Goal: Information Seeking & Learning: Learn about a topic

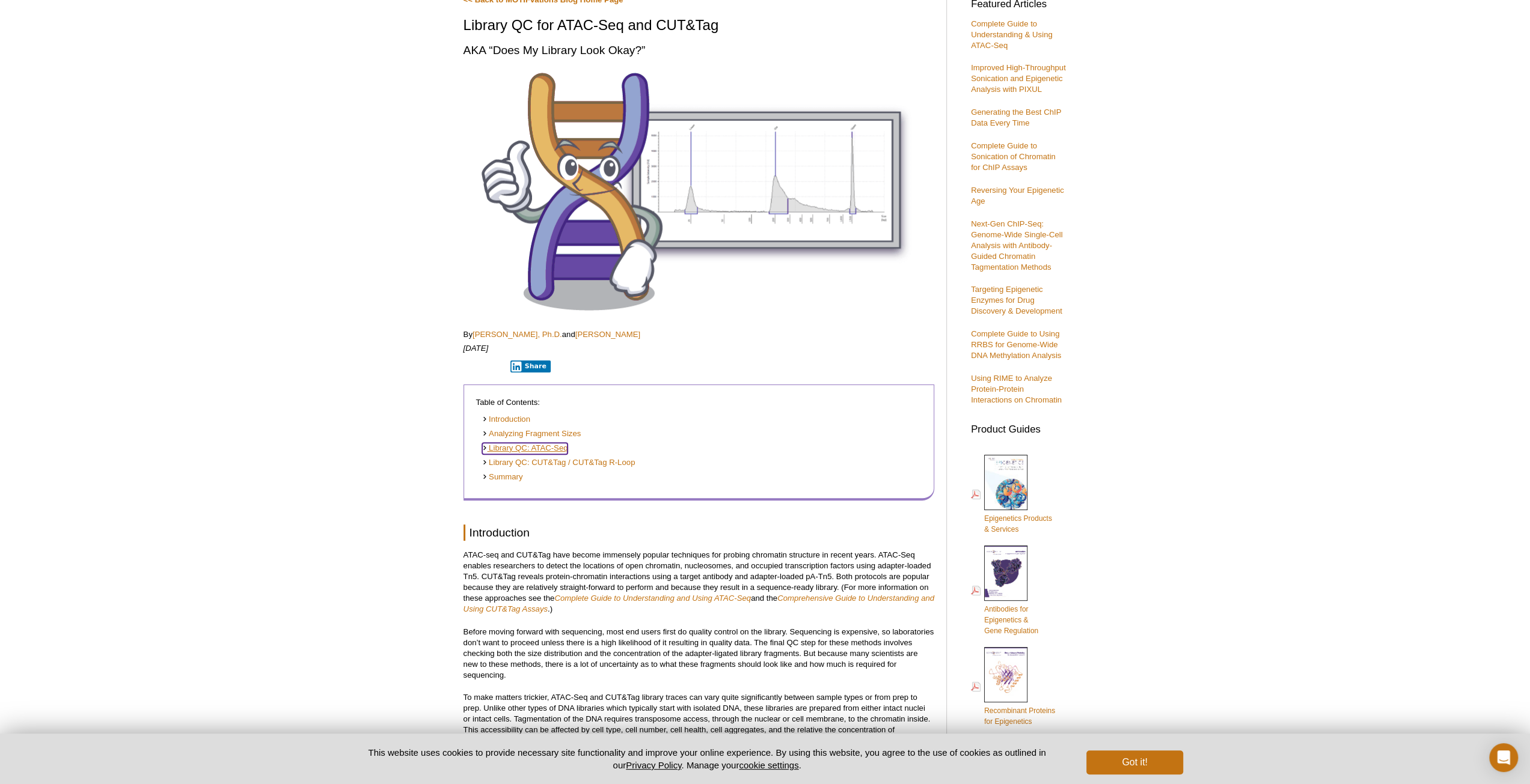
click at [521, 447] on link "Library QC: ATAC-Seq" at bounding box center [525, 449] width 86 height 12
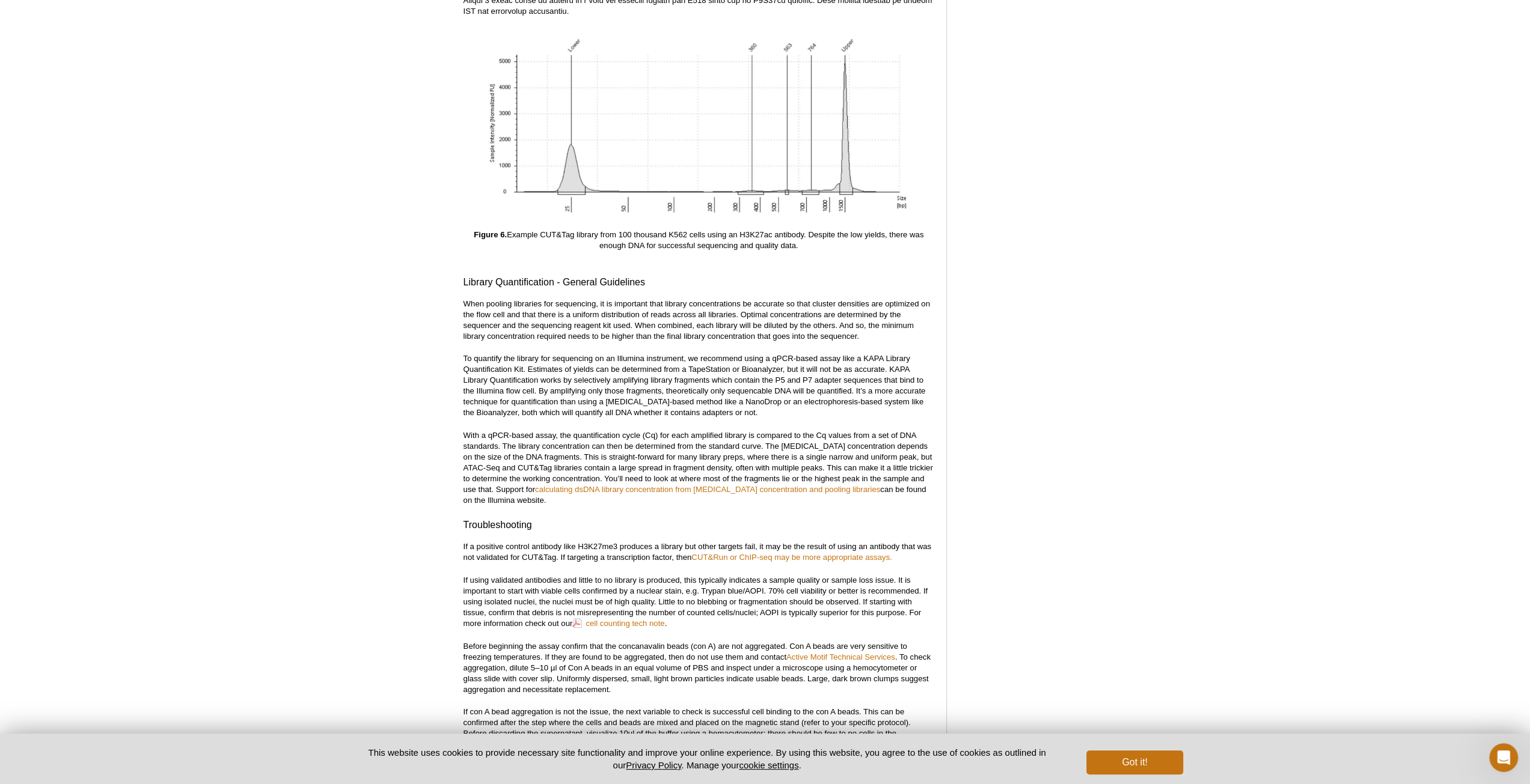
scroll to position [4160, 0]
click at [787, 590] on p "If using validated antibodies and little to no library is produced, this typica…" at bounding box center [699, 601] width 471 height 54
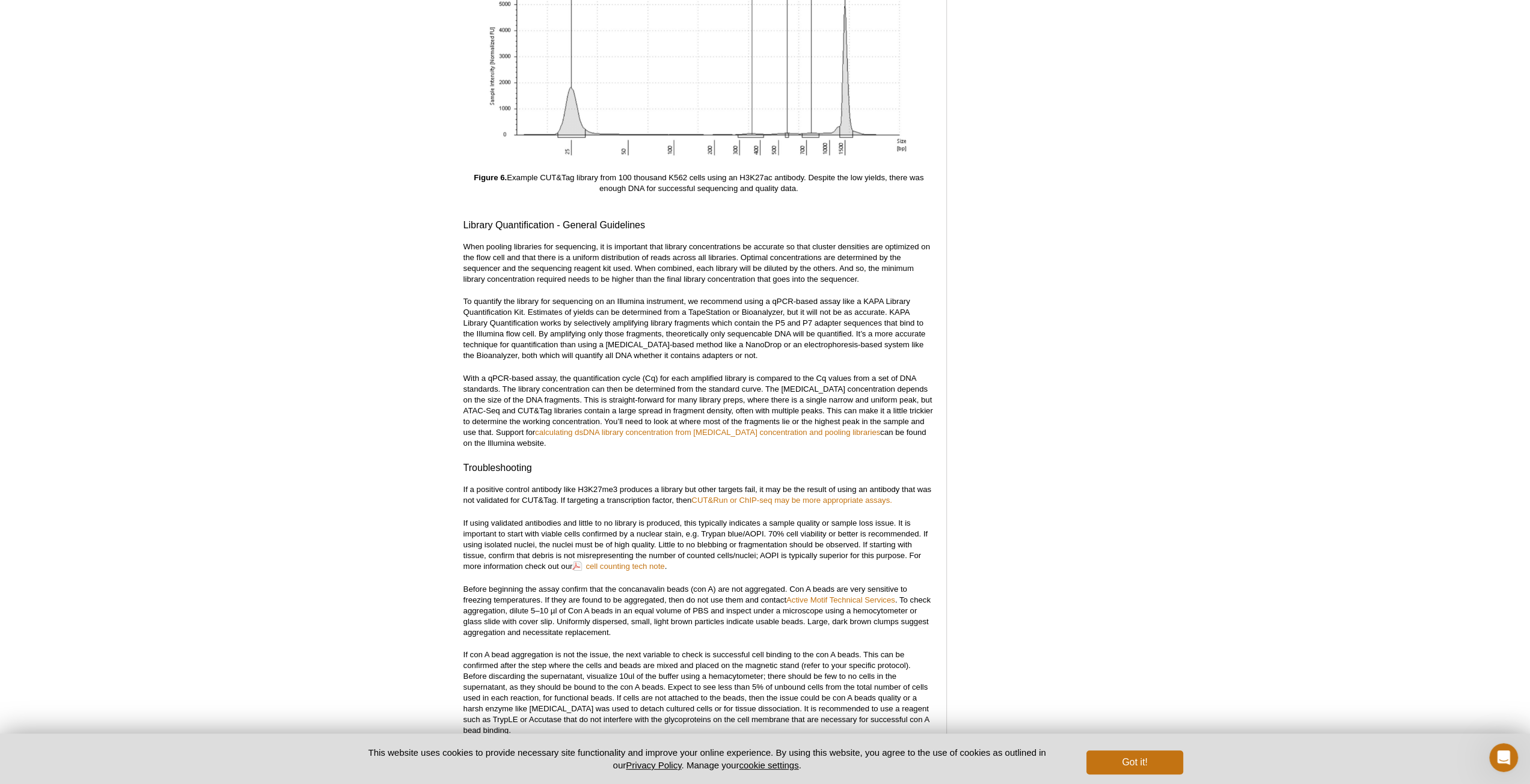
scroll to position [4217, 0]
click at [752, 599] on p "Before beginning the assay confirm that the concanavalin beads (con A) are not …" at bounding box center [699, 609] width 471 height 54
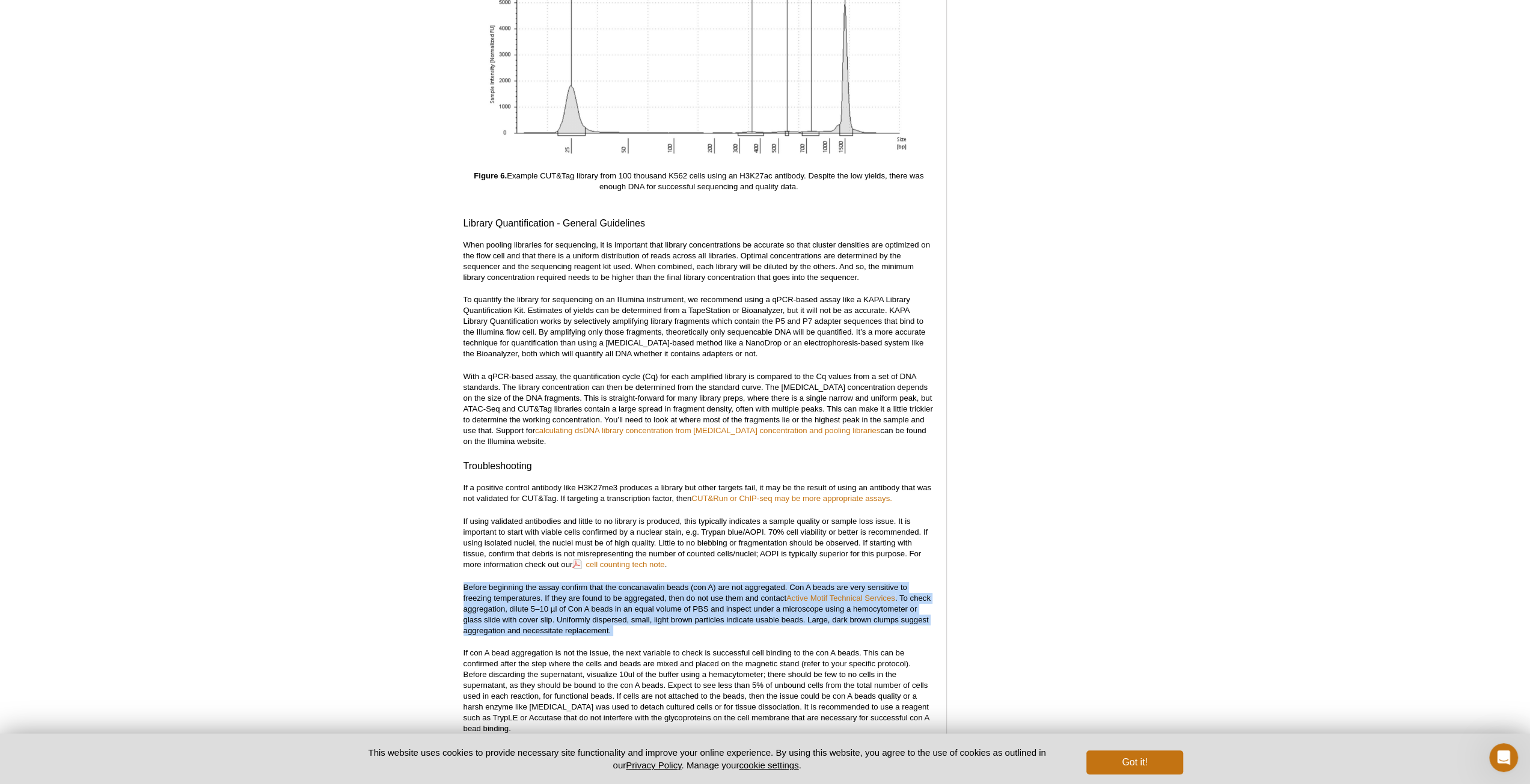
click at [752, 599] on p "Before beginning the assay confirm that the concanavalin beads (con A) are not …" at bounding box center [699, 609] width 471 height 54
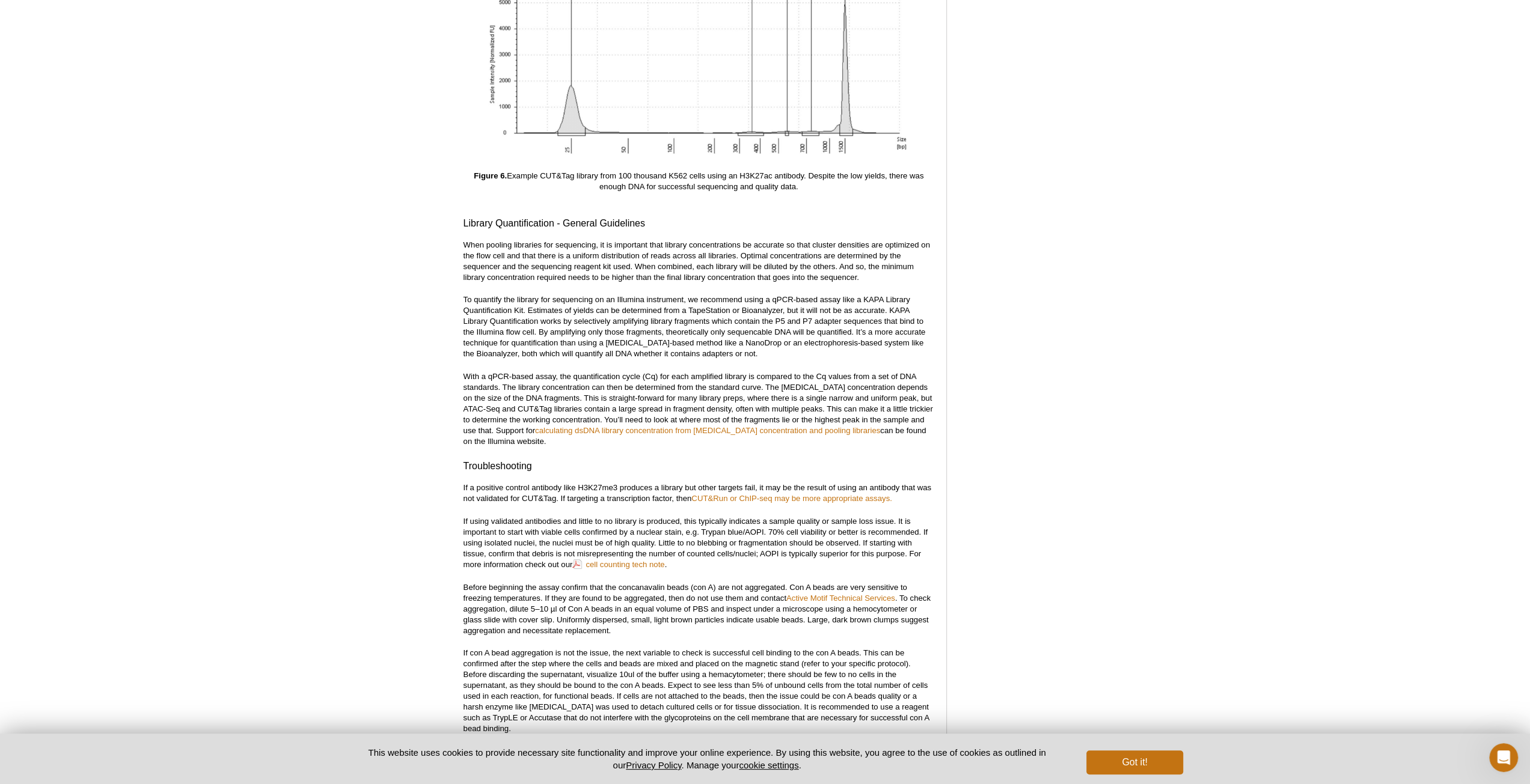
click at [759, 559] on p "If using validated antibodies and little to no library is produced, this typica…" at bounding box center [699, 543] width 471 height 54
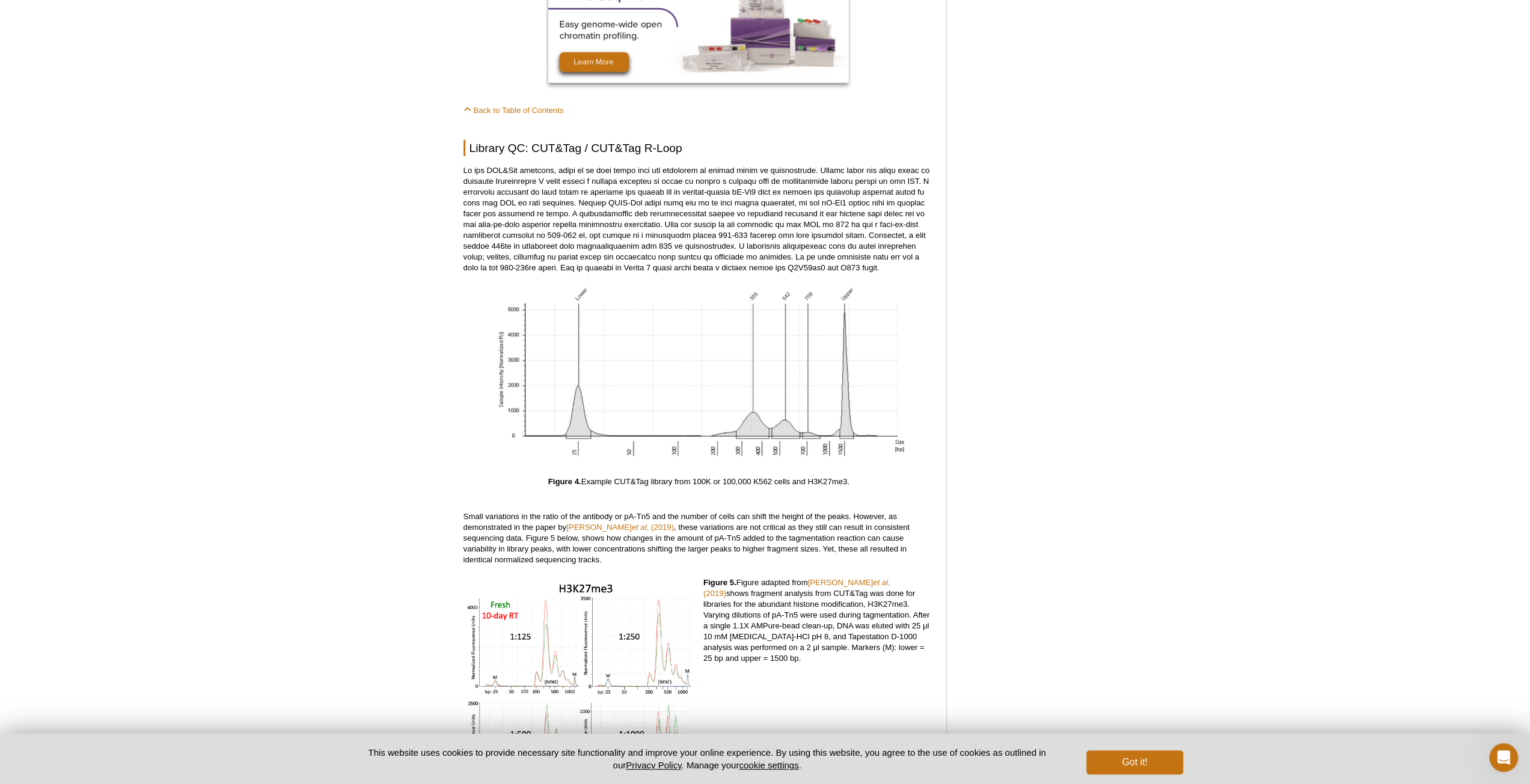
scroll to position [3199, 0]
click at [632, 523] on em "et al" at bounding box center [639, 527] width 15 height 9
